Goal: Task Accomplishment & Management: Manage account settings

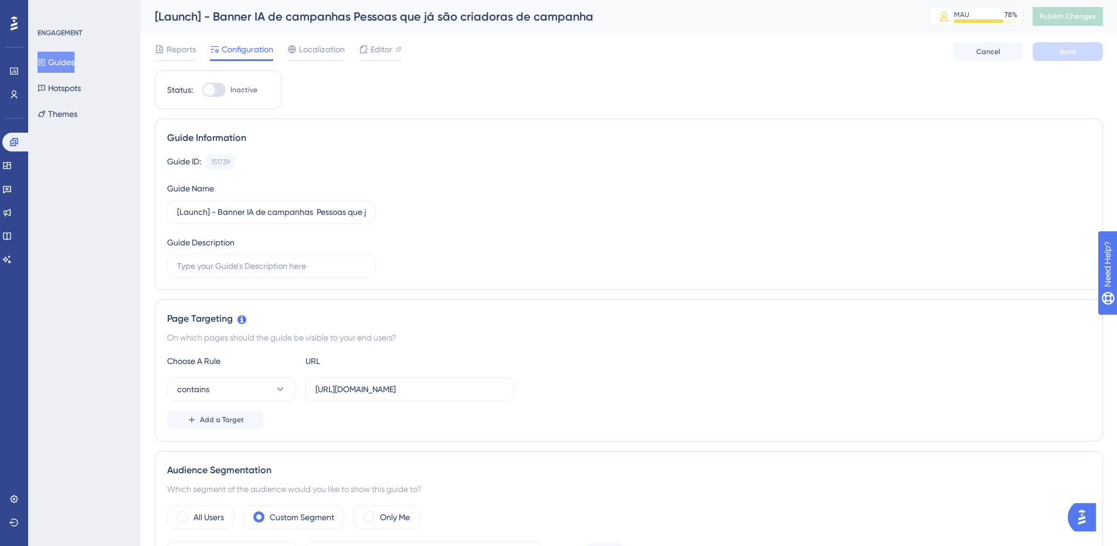
click at [213, 90] on div at bounding box center [210, 90] width 12 height 12
click at [202, 90] on input "Inactive" at bounding box center [202, 90] width 1 height 1
checkbox input "true"
click at [1077, 57] on button "Save" at bounding box center [1068, 51] width 70 height 19
click at [1075, 25] on button "Publish Changes" at bounding box center [1068, 16] width 70 height 19
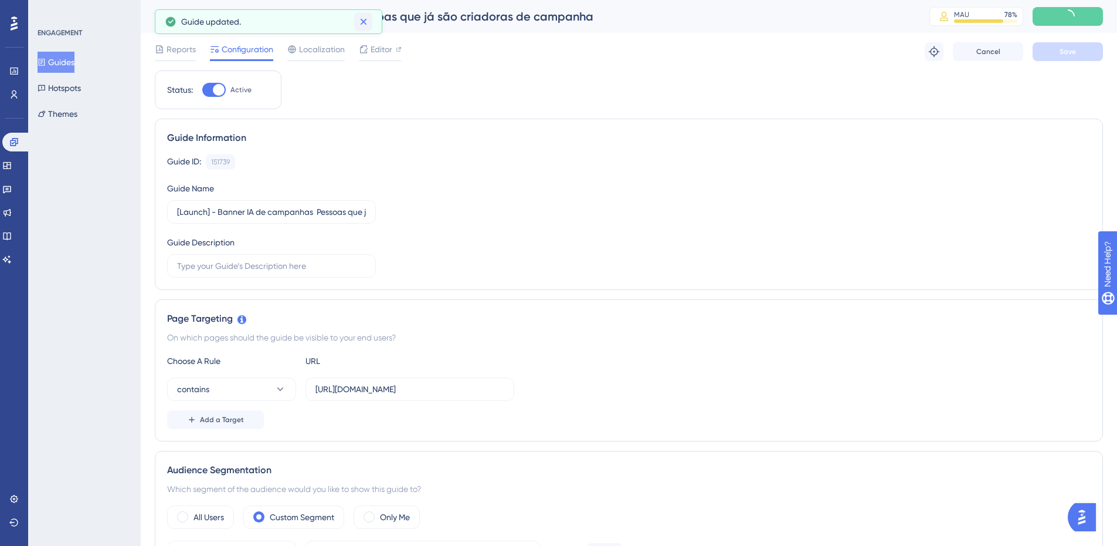
click at [370, 26] on button at bounding box center [363, 21] width 18 height 19
click at [370, 25] on button at bounding box center [363, 21] width 18 height 19
click at [93, 59] on div "Guides Hotspots Themes" at bounding box center [85, 88] width 95 height 73
click at [190, 55] on span "Reports" at bounding box center [181, 49] width 29 height 14
